Goal: Check status

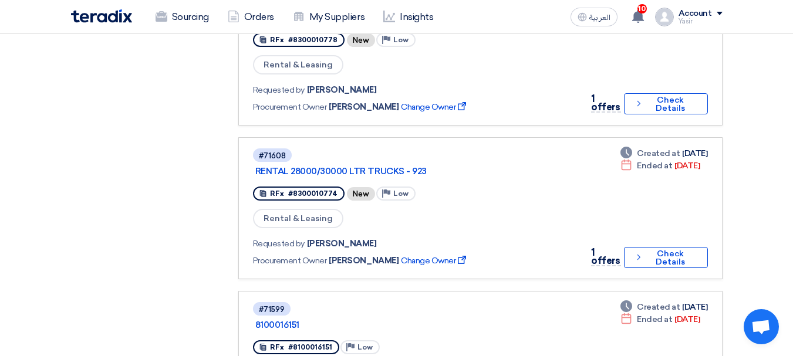
scroll to position [939, 0]
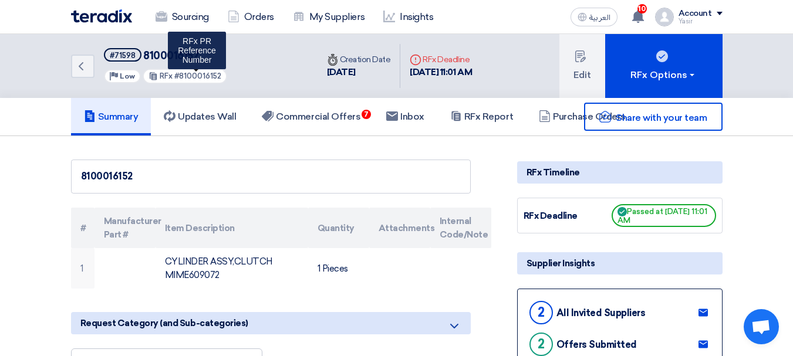
click at [186, 77] on span "#8100016152" at bounding box center [197, 76] width 47 height 9
copy span "8100016152"
click at [92, 69] on link "Back" at bounding box center [82, 66] width 23 height 23
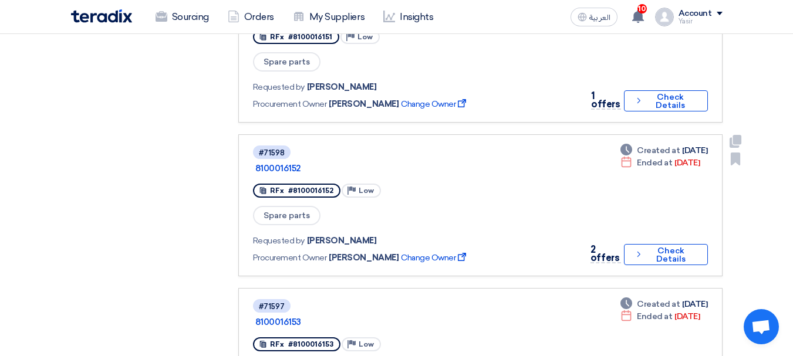
scroll to position [1174, 0]
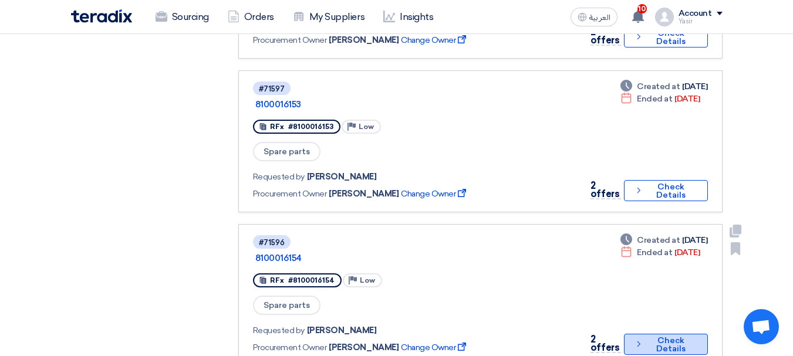
click at [668, 334] on button "Check details Check Details" at bounding box center [665, 344] width 83 height 21
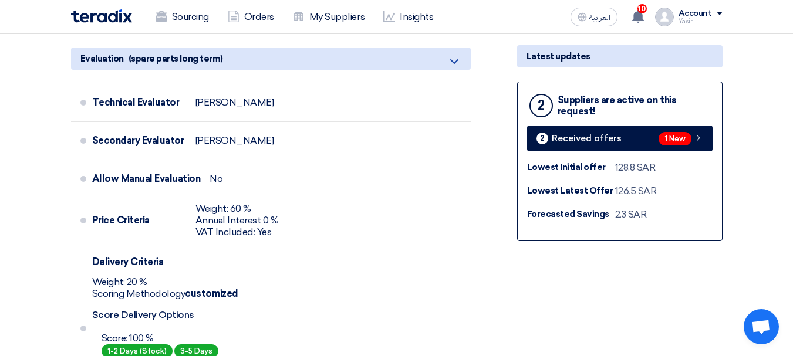
scroll to position [352, 0]
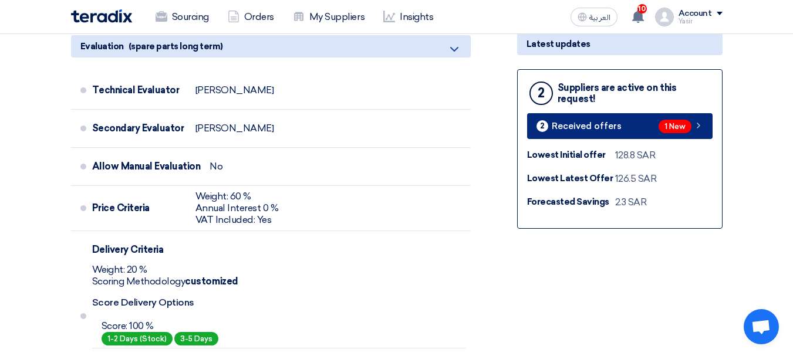
click at [607, 128] on span "Received offers" at bounding box center [587, 126] width 70 height 9
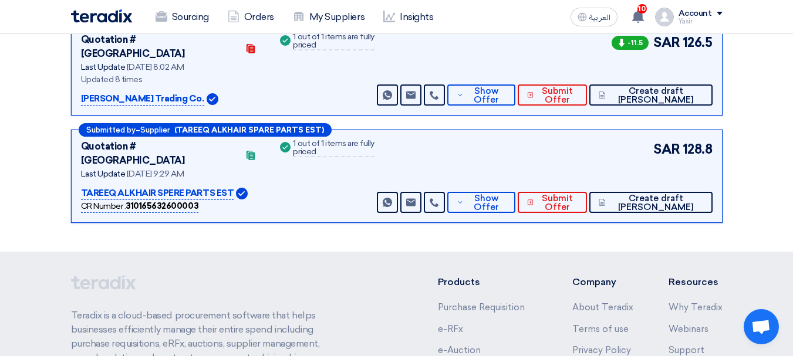
scroll to position [178, 0]
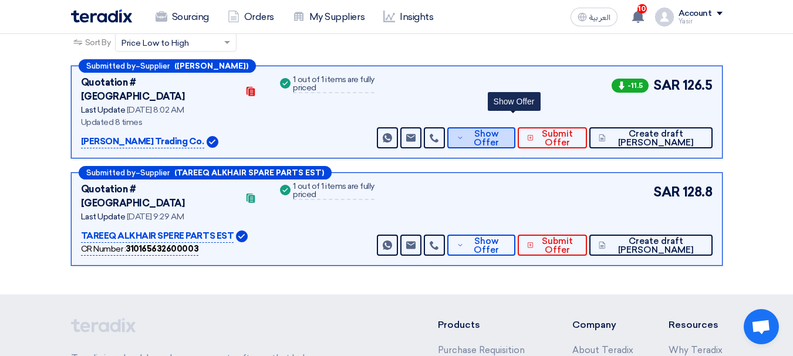
click at [505, 130] on span "Show Offer" at bounding box center [486, 139] width 39 height 18
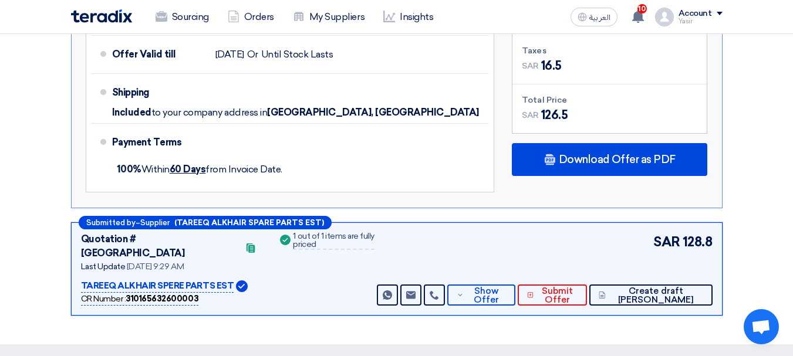
scroll to position [765, 0]
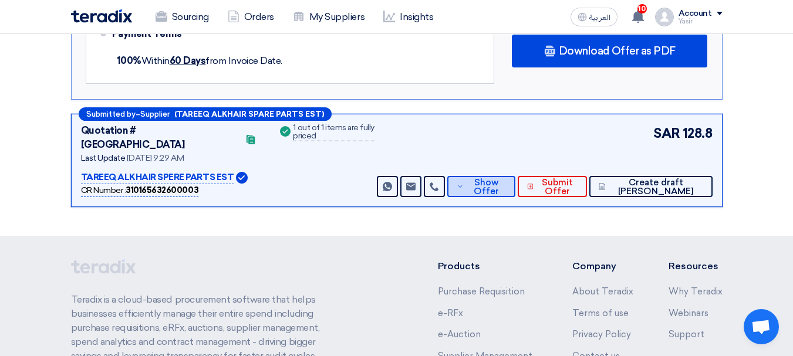
click at [505, 178] on span "Show Offer" at bounding box center [486, 187] width 39 height 18
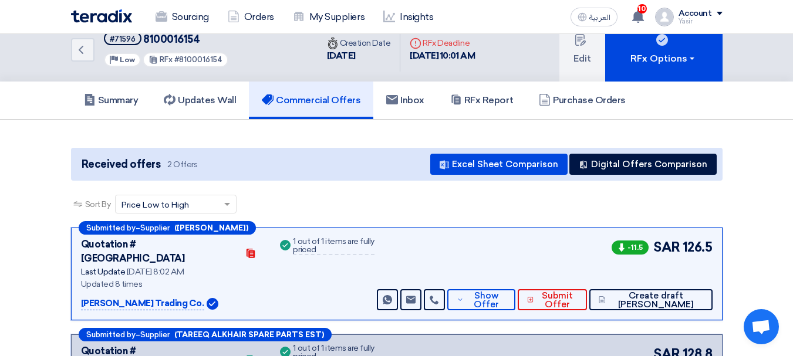
scroll to position [0, 0]
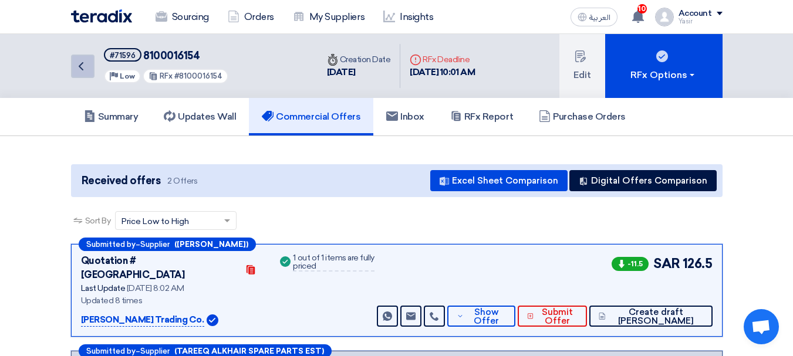
click at [75, 68] on icon "Back" at bounding box center [81, 66] width 14 height 14
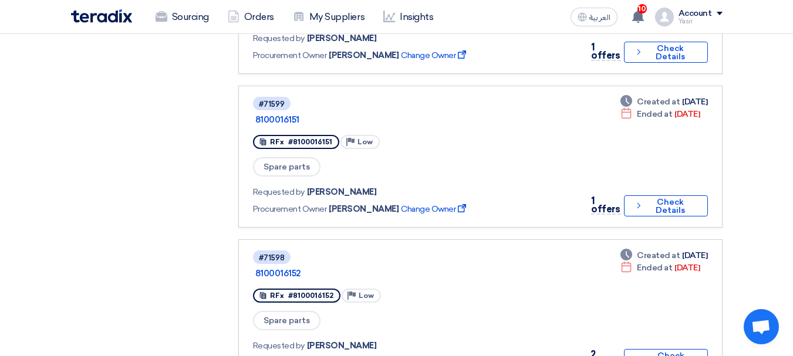
scroll to position [1056, 0]
